Goal: Transaction & Acquisition: Obtain resource

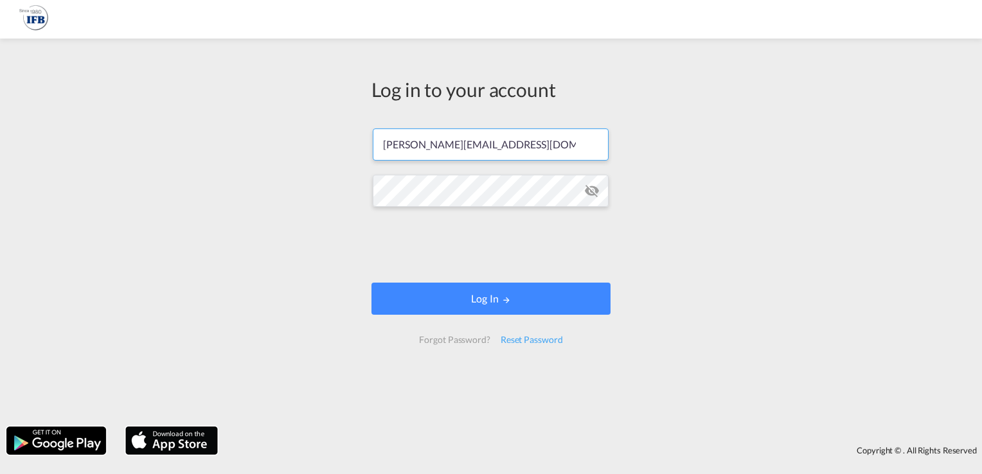
click at [450, 148] on input "[PERSON_NAME][EMAIL_ADDRESS][DOMAIN_NAME]" at bounding box center [491, 145] width 236 height 32
type input "[PERSON_NAME][EMAIL_ADDRESS][DOMAIN_NAME]"
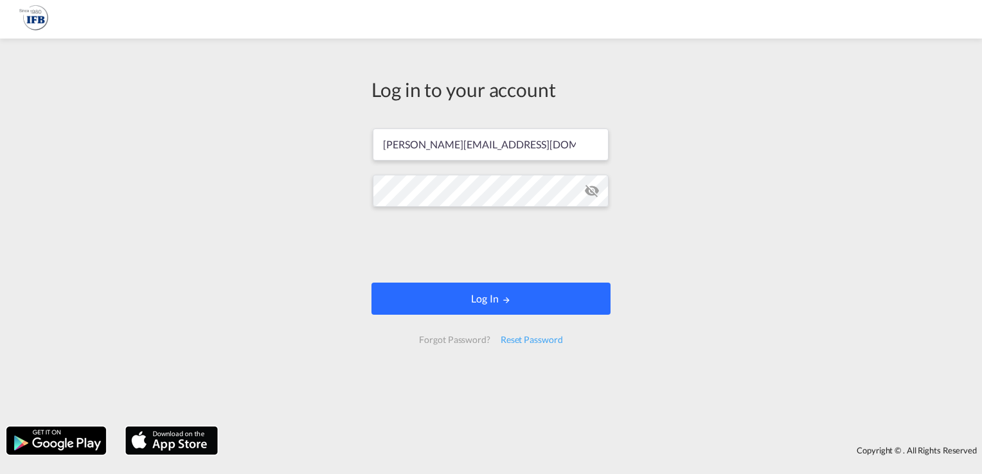
click at [461, 293] on button "Log In" at bounding box center [490, 299] width 239 height 32
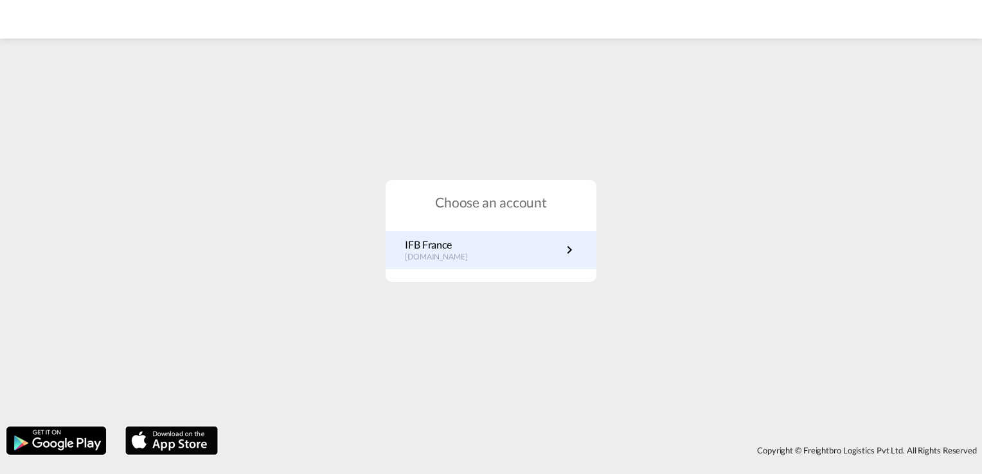
click at [441, 251] on p "IFB France" at bounding box center [443, 245] width 76 height 14
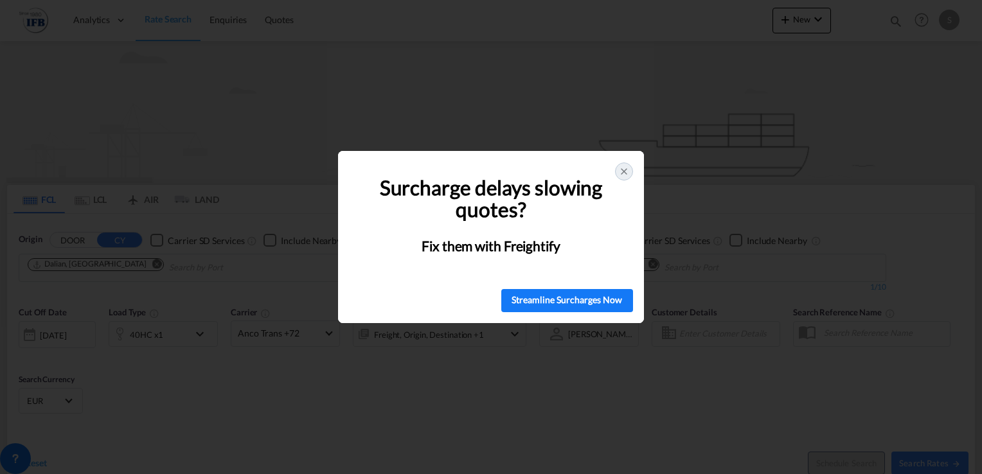
click at [622, 172] on icon at bounding box center [623, 171] width 5 height 5
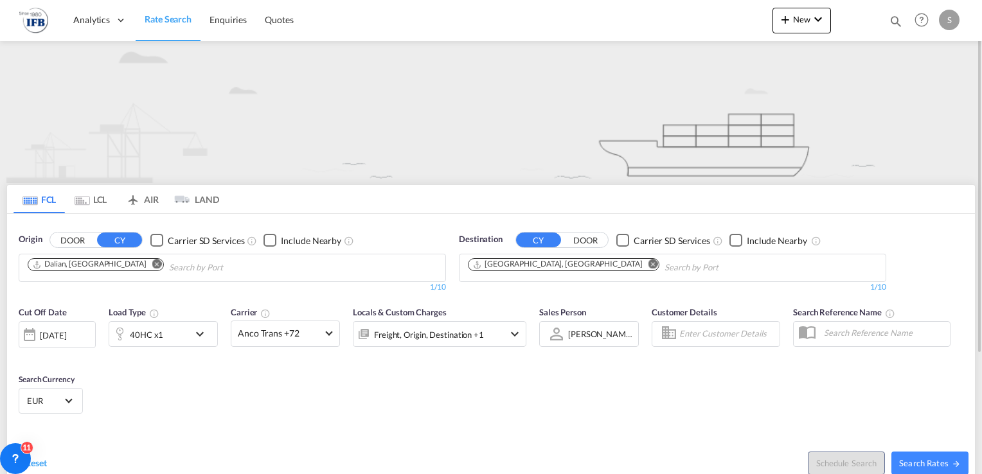
click at [152, 262] on md-icon "Remove" at bounding box center [157, 265] width 10 height 10
type input "P"
drag, startPoint x: 97, startPoint y: 270, endPoint x: -3, endPoint y: 266, distance: 99.7
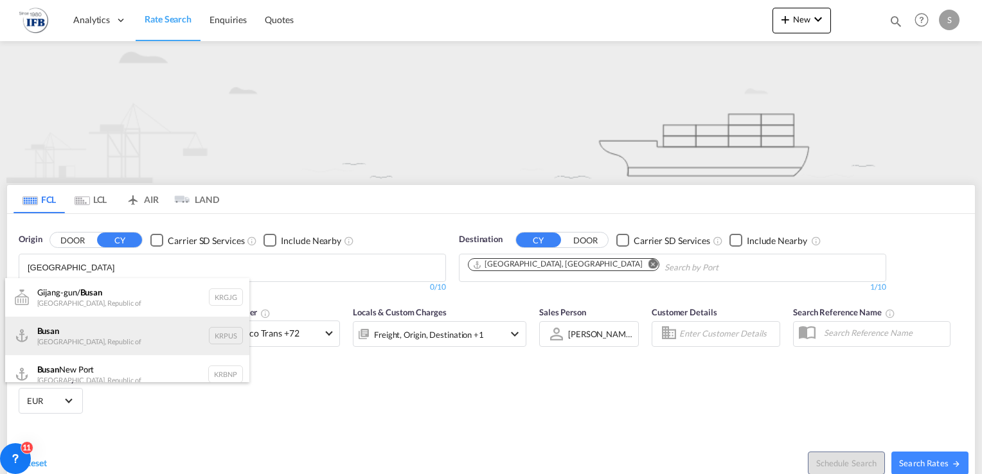
type input "BUSAN"
click at [65, 332] on div "Busan Korea, Republic of KRPUS" at bounding box center [127, 336] width 244 height 39
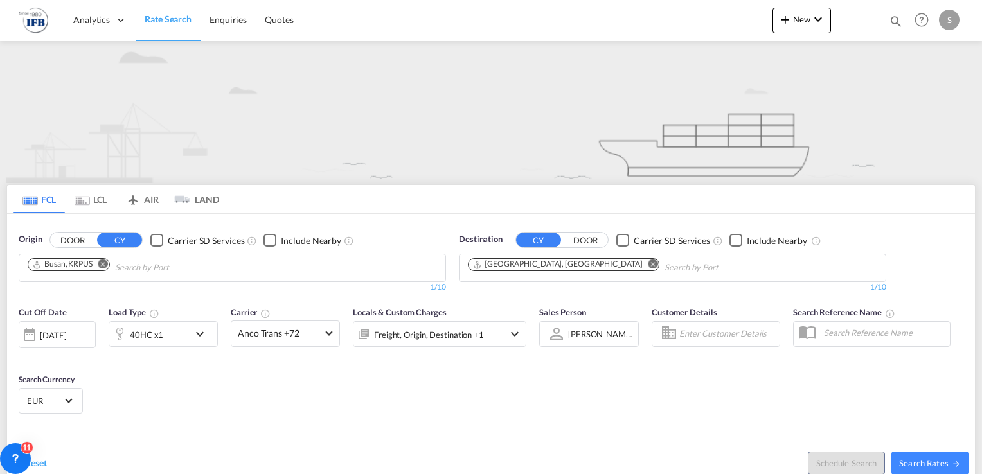
click at [648, 265] on md-icon "Remove" at bounding box center [653, 265] width 10 height 10
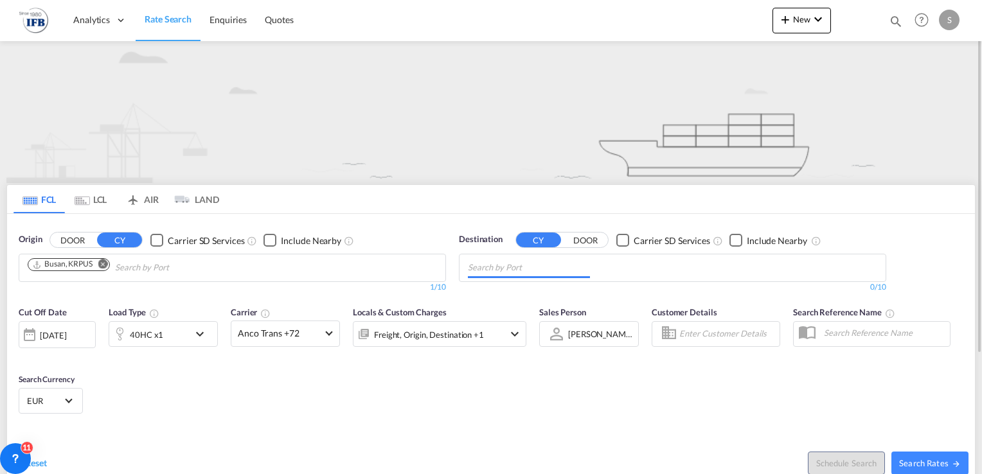
click at [548, 265] on input "Chips input." at bounding box center [529, 268] width 122 height 21
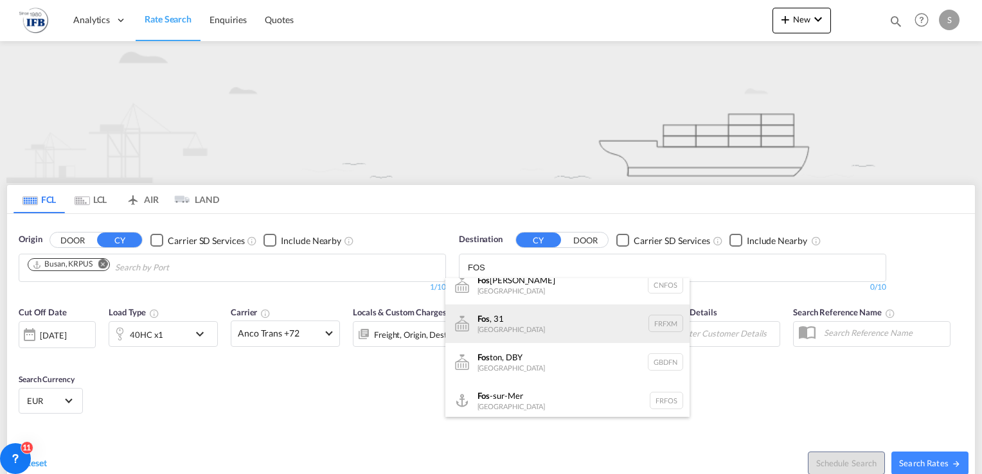
scroll to position [15, 0]
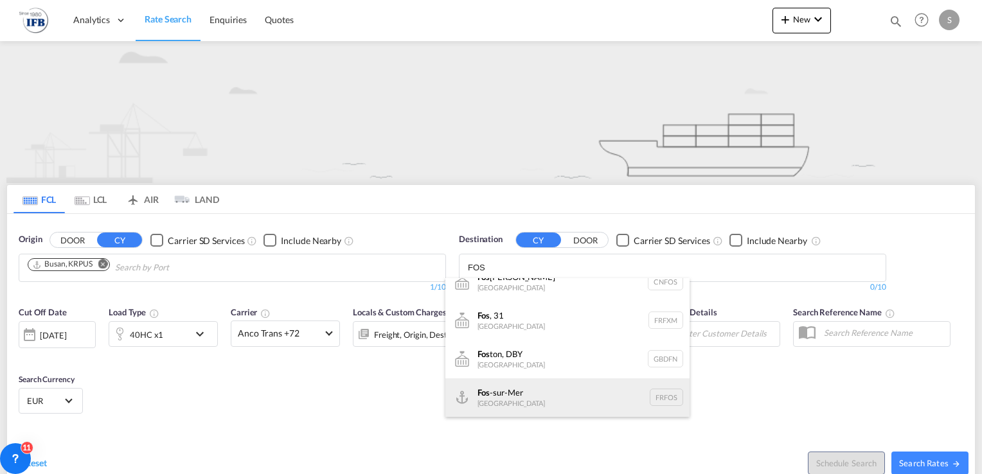
type input "FOS"
click at [506, 396] on div "Fos -sur-Mer France FRFOS" at bounding box center [567, 397] width 244 height 39
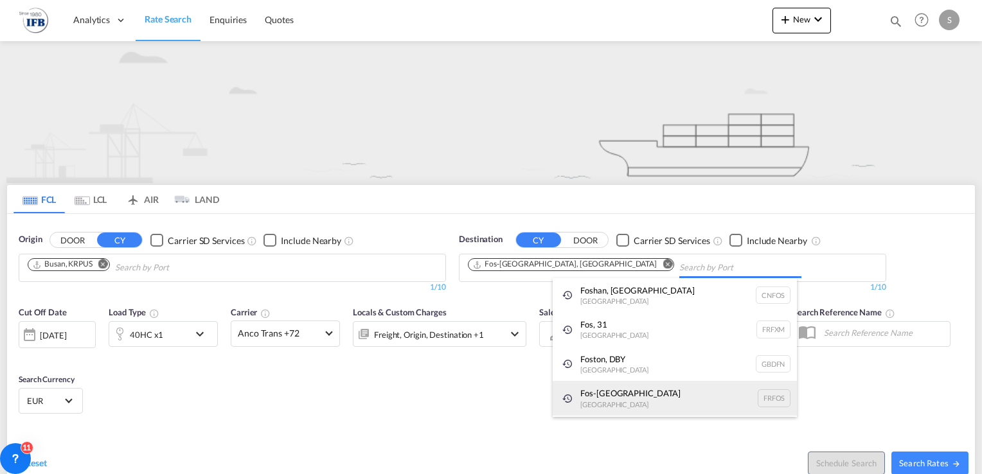
scroll to position [0, 0]
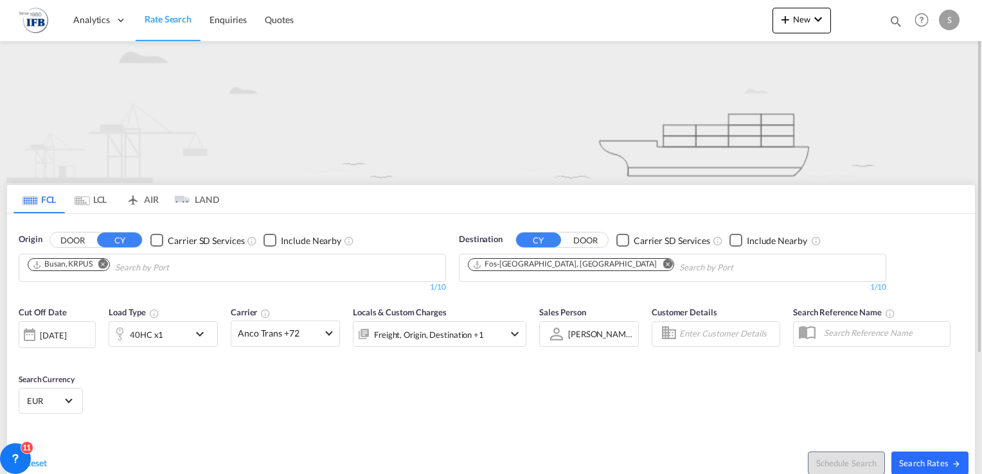
click at [923, 468] on button "Search Rates" at bounding box center [929, 463] width 77 height 23
type input "KRPUS to FRFOS / 14 Aug 2025"
